Goal: Task Accomplishment & Management: Manage account settings

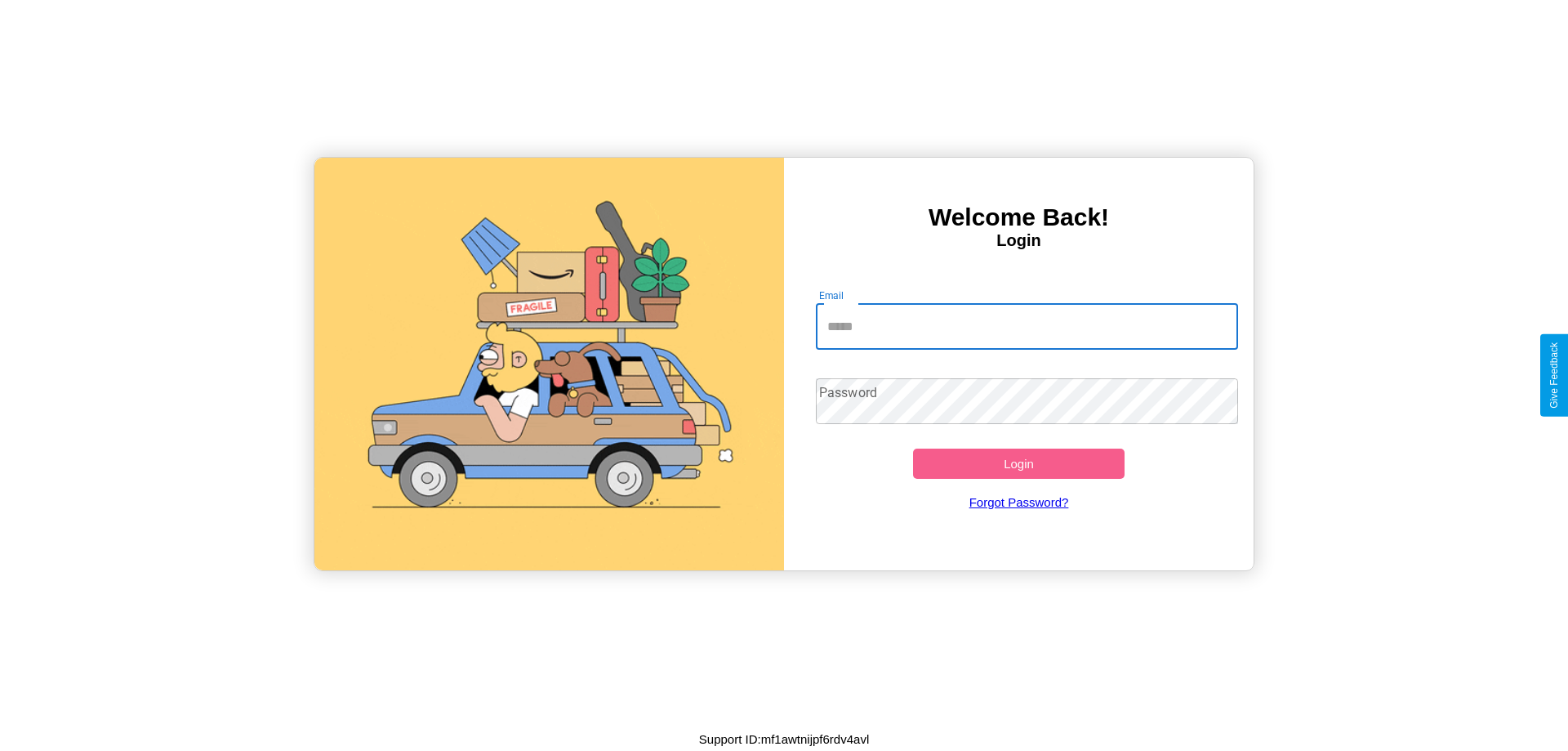
click at [1026, 326] on input "Email" at bounding box center [1028, 326] width 424 height 46
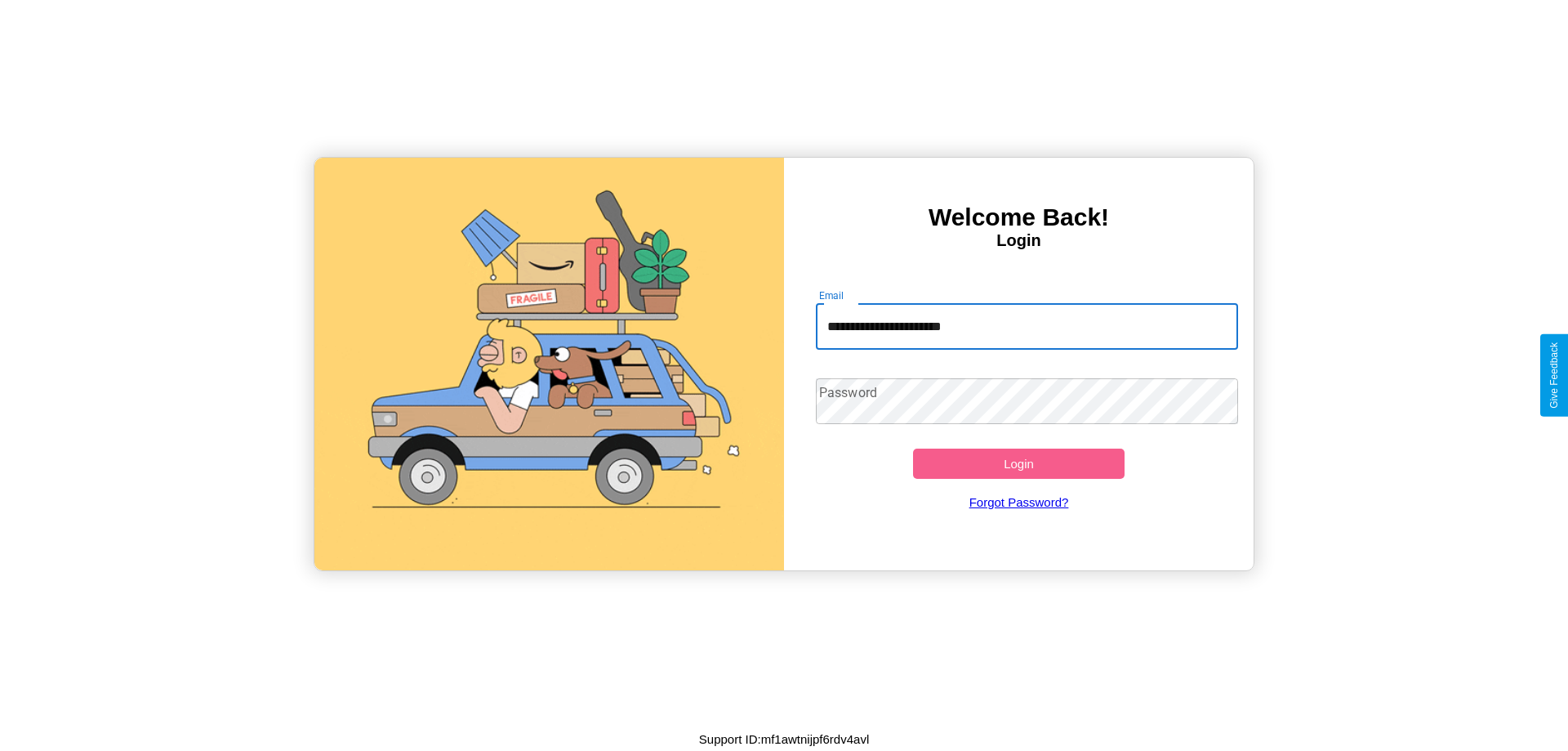
type input "**********"
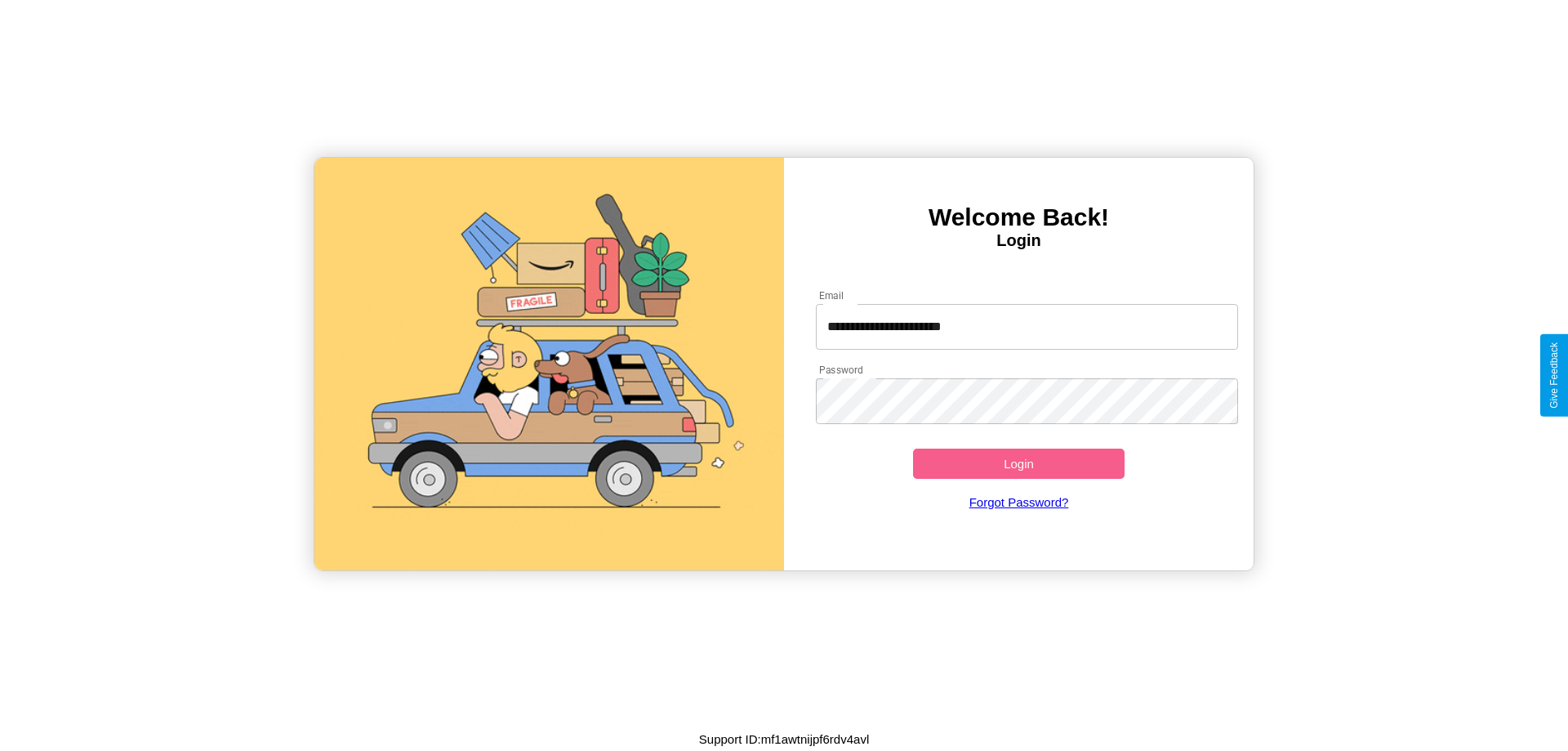
click at [1018, 463] on button "Login" at bounding box center [1018, 464] width 212 height 31
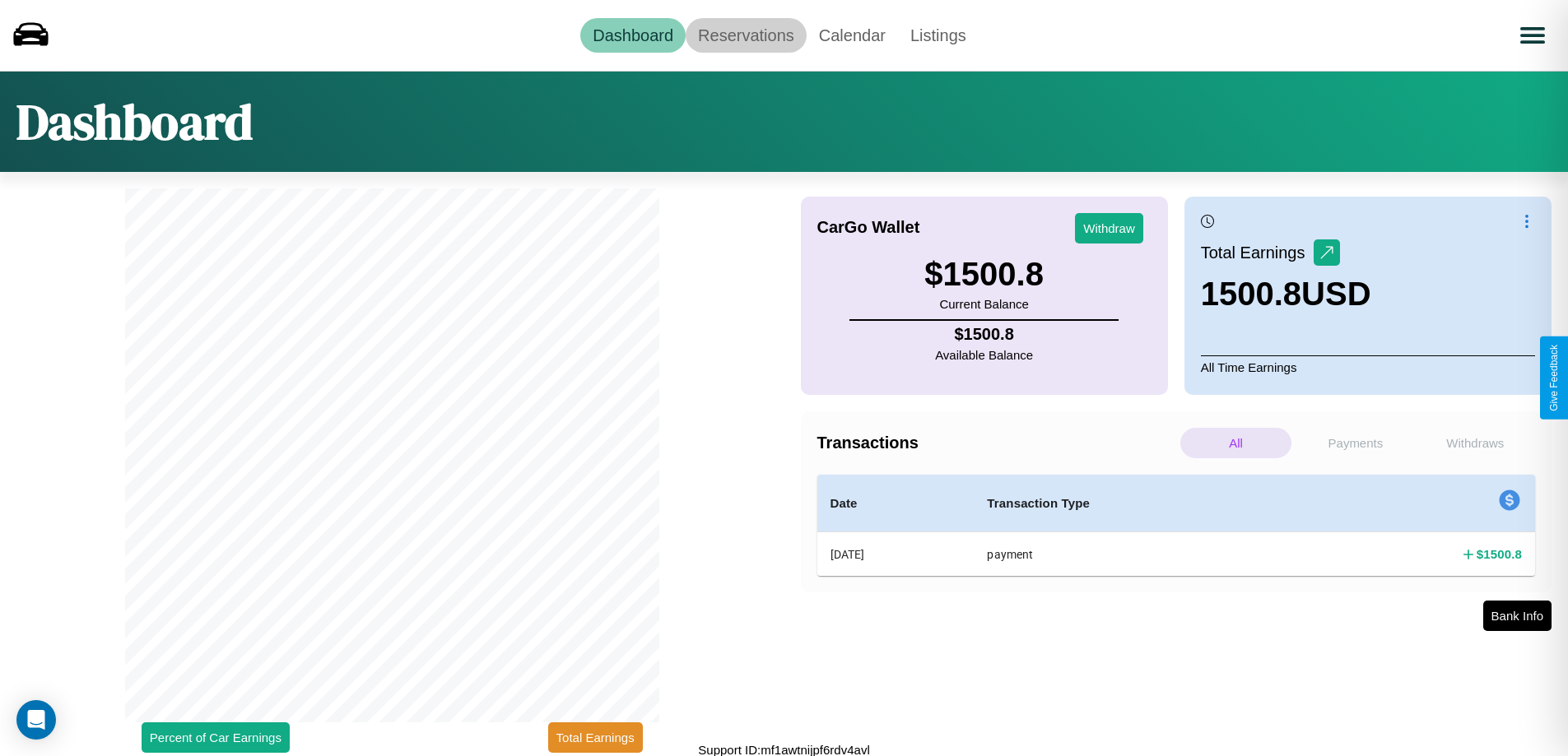
click at [745, 34] on link "Reservations" at bounding box center [745, 35] width 121 height 34
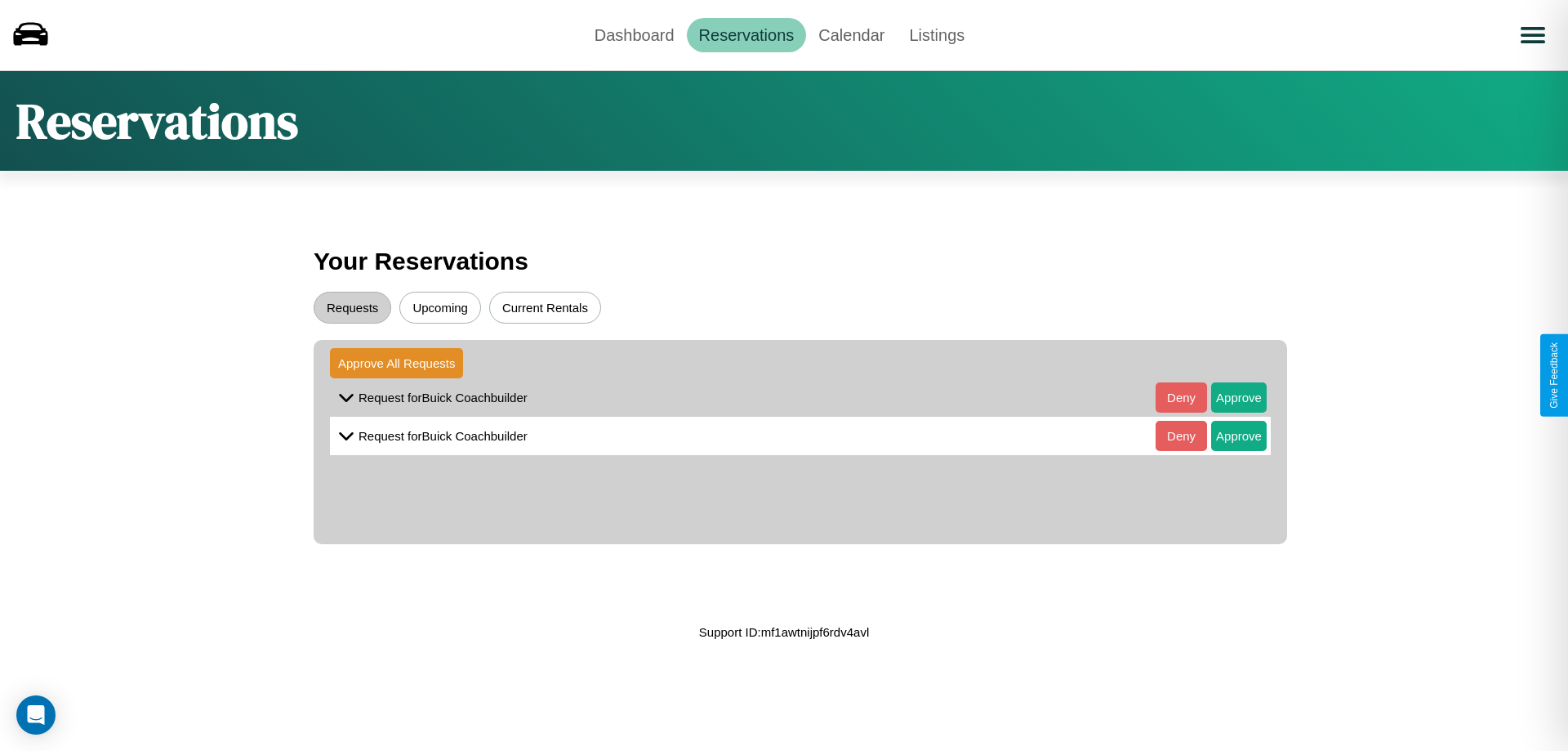
click at [441, 307] on button "Upcoming" at bounding box center [440, 307] width 82 height 32
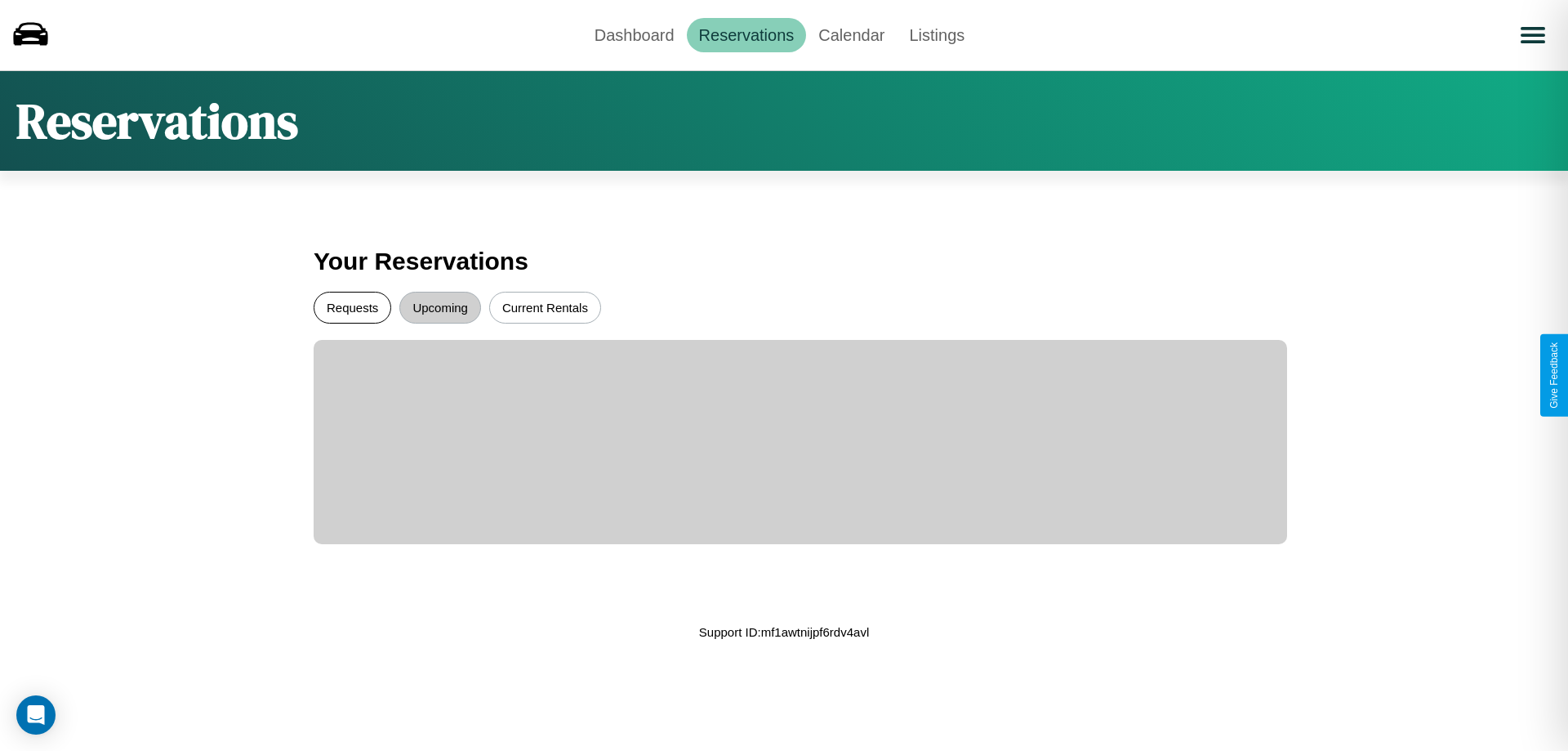
click at [352, 307] on button "Requests" at bounding box center [352, 307] width 77 height 32
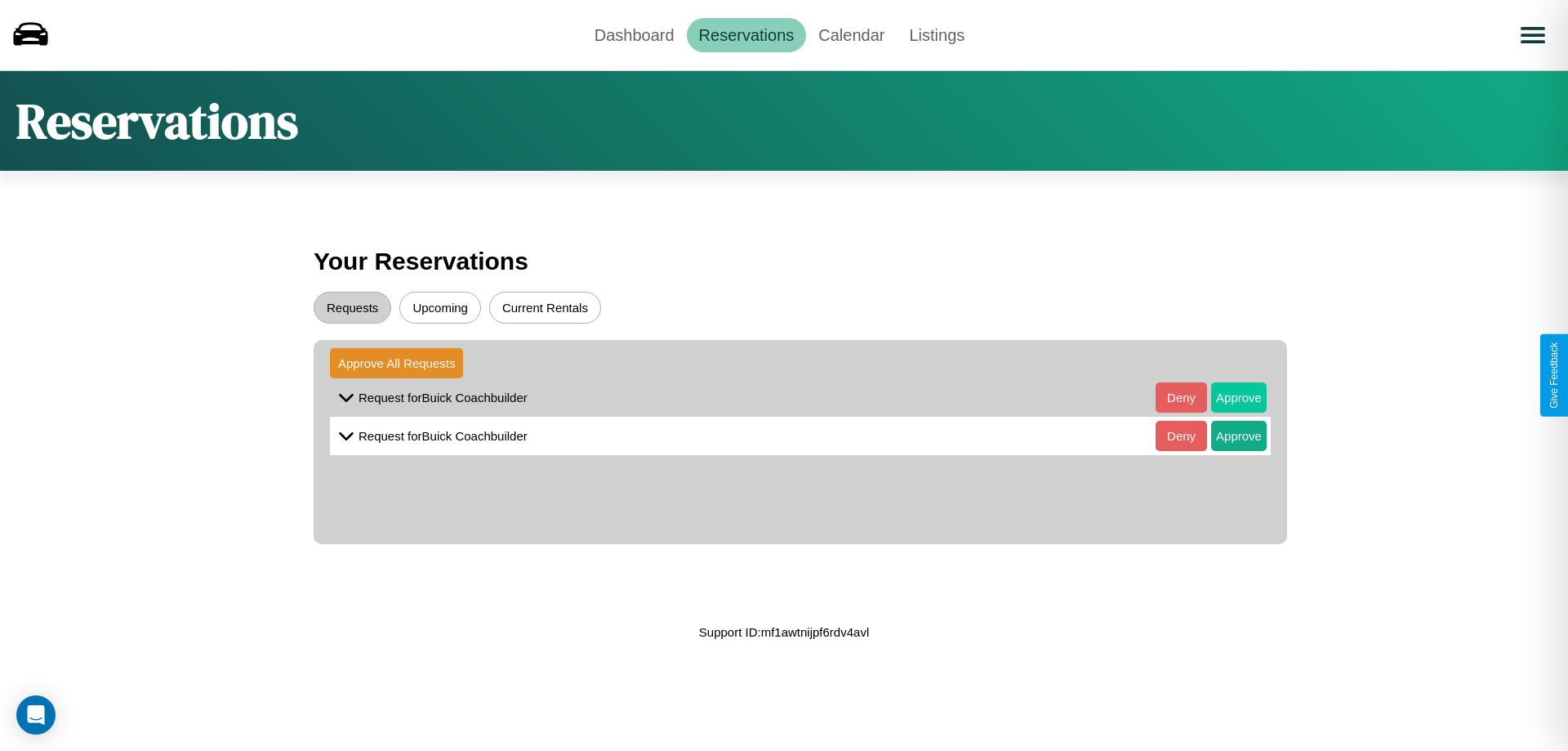
click at [1227, 398] on button "Approve" at bounding box center [1239, 398] width 56 height 31
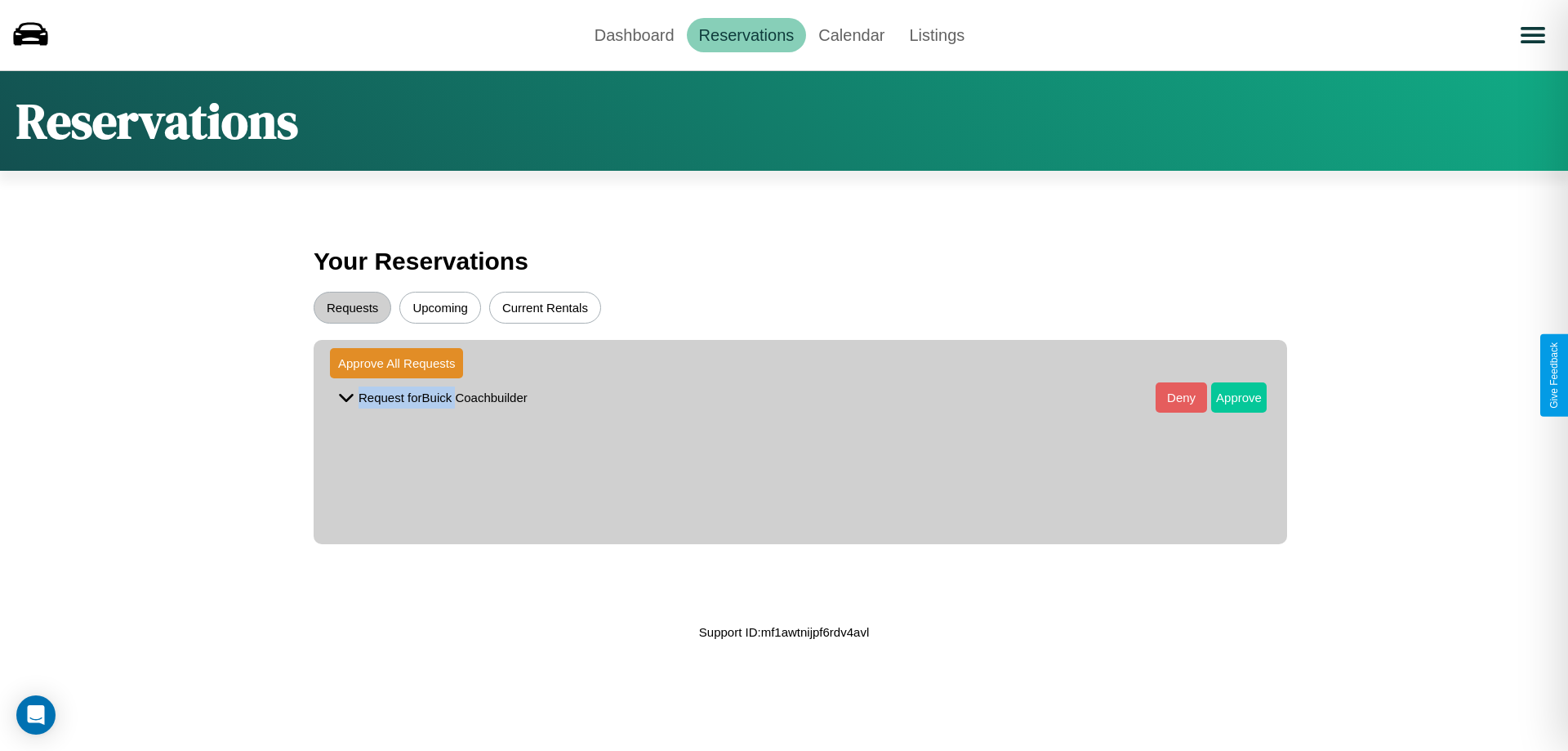
click at [1227, 398] on button "Approve" at bounding box center [1239, 398] width 56 height 31
